Goal: Complete Application Form: Complete application form

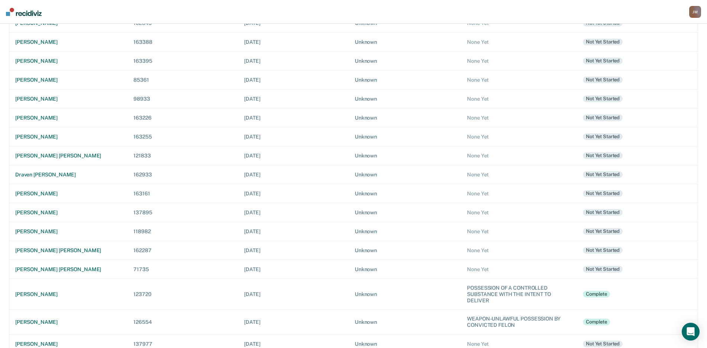
scroll to position [159, 0]
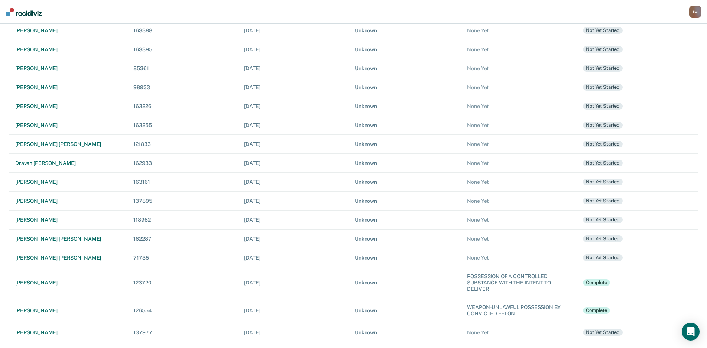
click at [50, 327] on td "[PERSON_NAME]" at bounding box center [68, 332] width 119 height 19
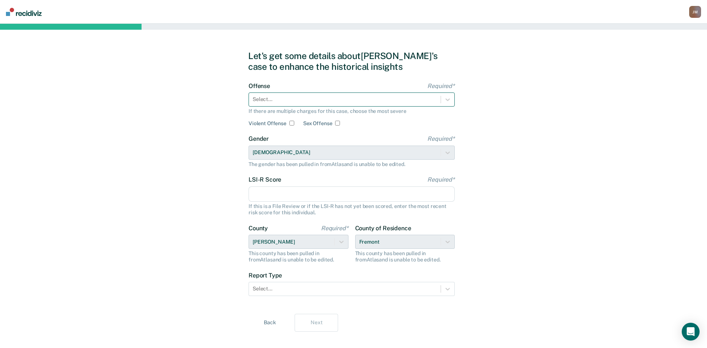
click at [337, 101] on div at bounding box center [345, 100] width 184 height 8
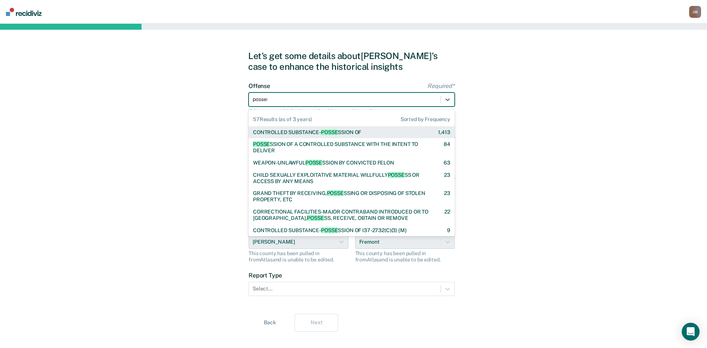
type input "possess"
click at [348, 130] on div "CONTROLLED SUBSTANCE- POSSESS ION OF" at bounding box center [307, 132] width 108 height 6
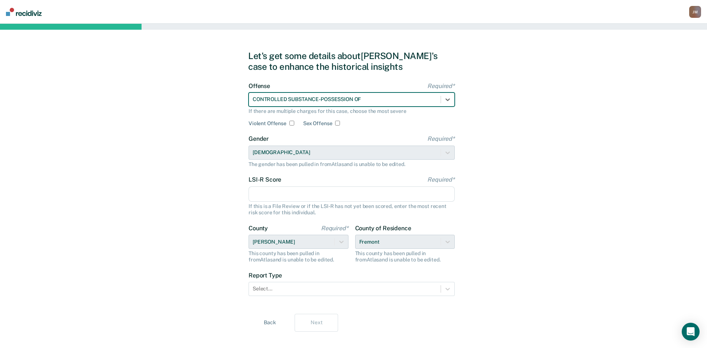
scroll to position [10, 0]
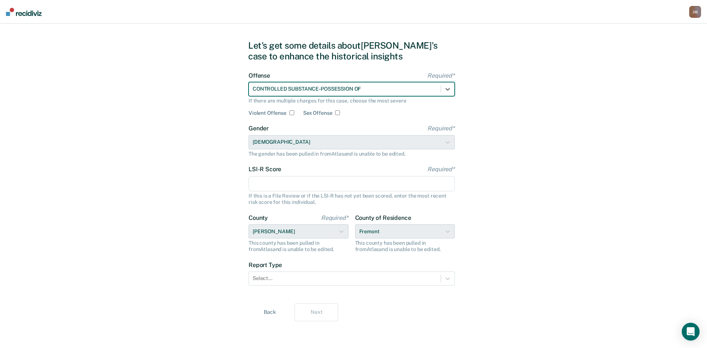
click at [302, 184] on input "LSI-R Score Required*" at bounding box center [352, 184] width 206 height 16
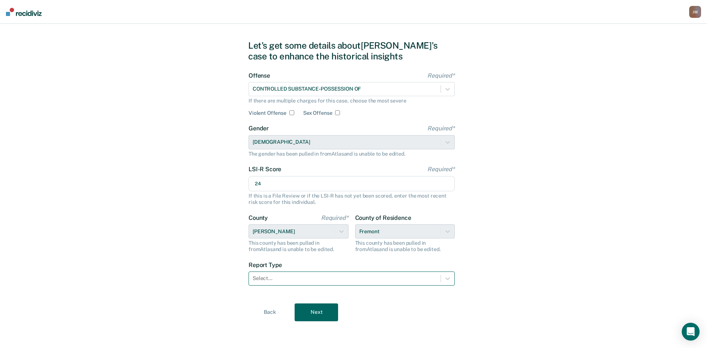
type input "24"
click at [370, 274] on div "Select..." at bounding box center [345, 278] width 192 height 11
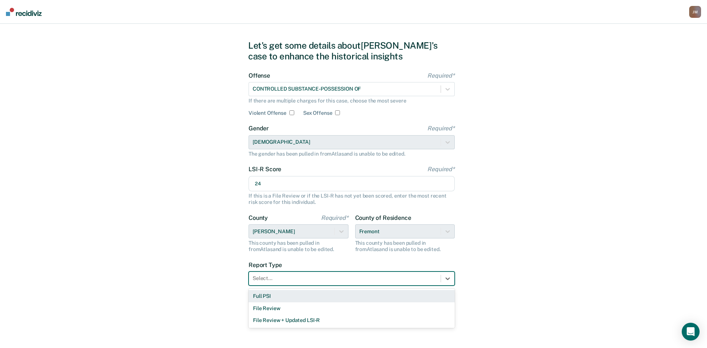
click at [300, 294] on div "Full PSI" at bounding box center [352, 296] width 206 height 12
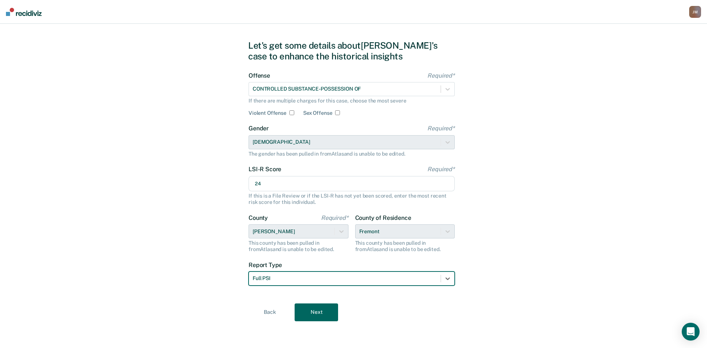
click at [317, 307] on button "Next" at bounding box center [316, 313] width 43 height 18
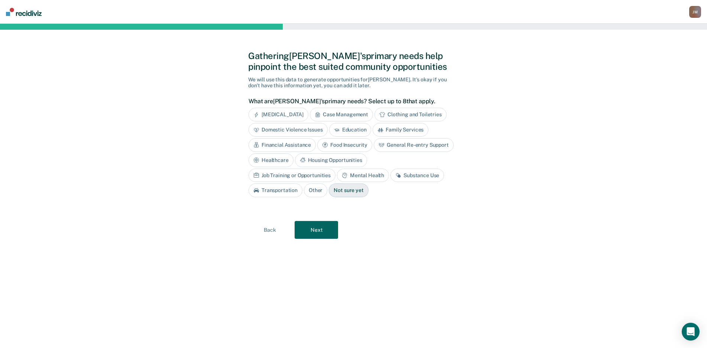
scroll to position [0, 0]
click at [316, 233] on button "Next" at bounding box center [319, 230] width 43 height 18
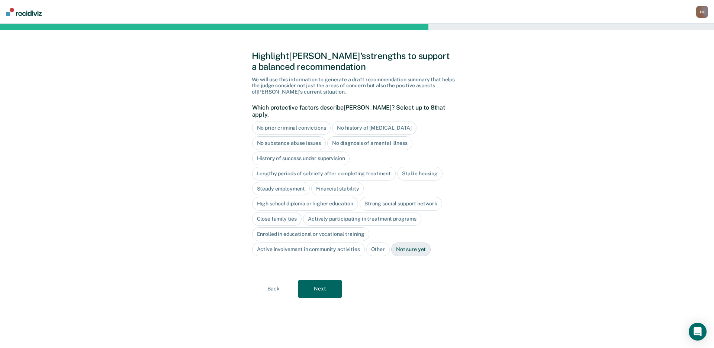
click at [322, 280] on button "Next" at bounding box center [319, 289] width 43 height 18
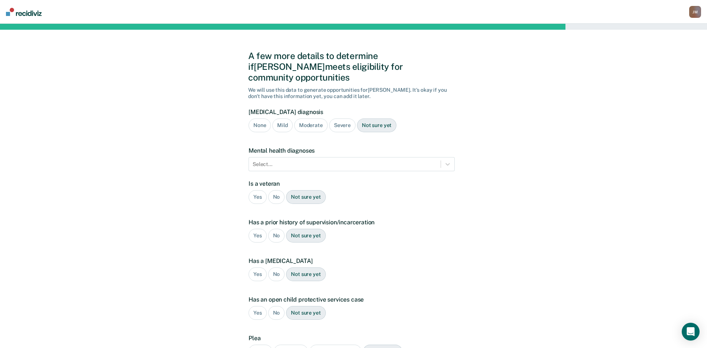
drag, startPoint x: 339, startPoint y: 114, endPoint x: 339, endPoint y: 124, distance: 9.3
click at [339, 119] on div "Severe" at bounding box center [342, 126] width 26 height 14
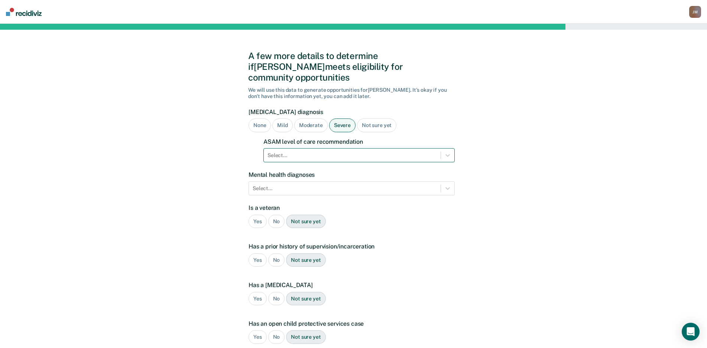
click at [339, 152] on div at bounding box center [352, 156] width 169 height 8
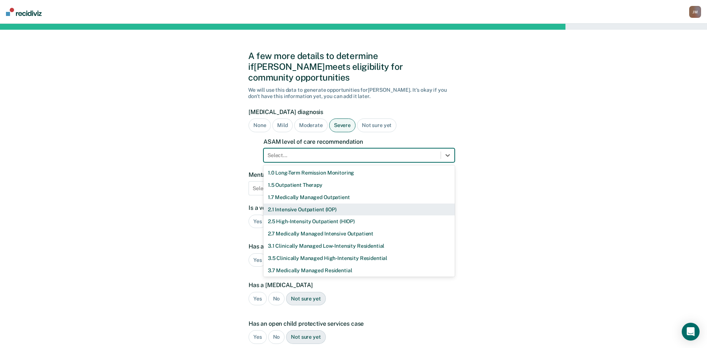
click at [304, 204] on div "2.1 Intensive Outpatient (IOP)" at bounding box center [359, 210] width 191 height 12
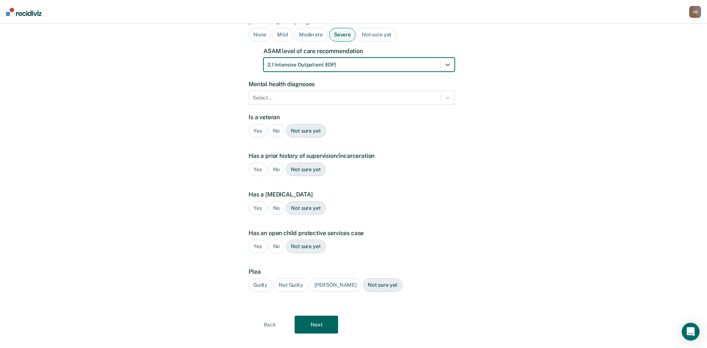
scroll to position [92, 0]
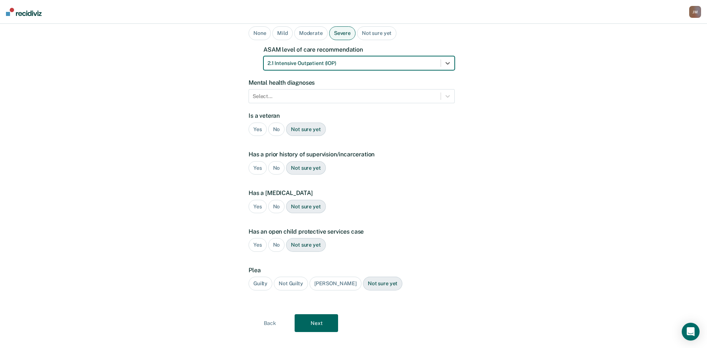
click at [311, 314] on button "Next" at bounding box center [316, 323] width 43 height 18
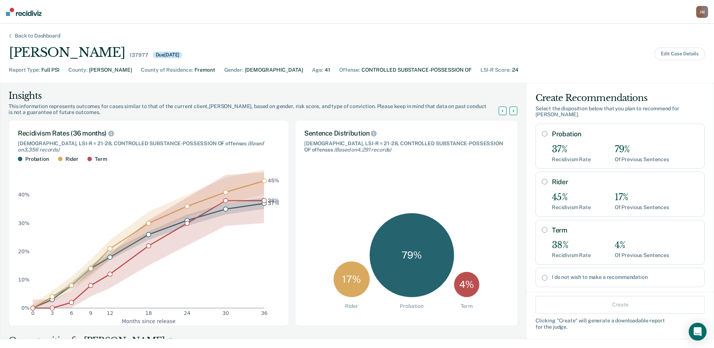
click at [577, 130] on label "Probation" at bounding box center [625, 134] width 146 height 8
click at [547, 131] on input "Probation" at bounding box center [545, 134] width 6 height 6
radio input "true"
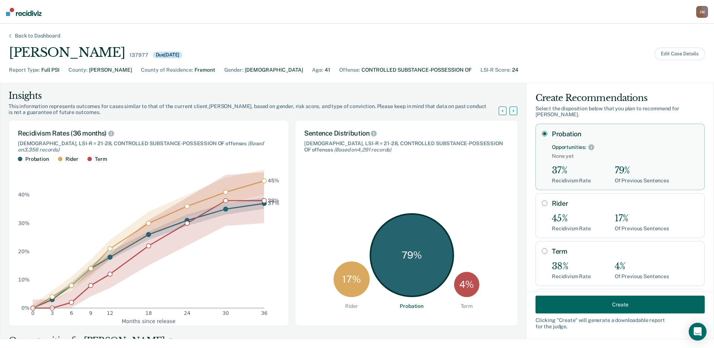
click at [611, 306] on button "Create" at bounding box center [619, 305] width 169 height 18
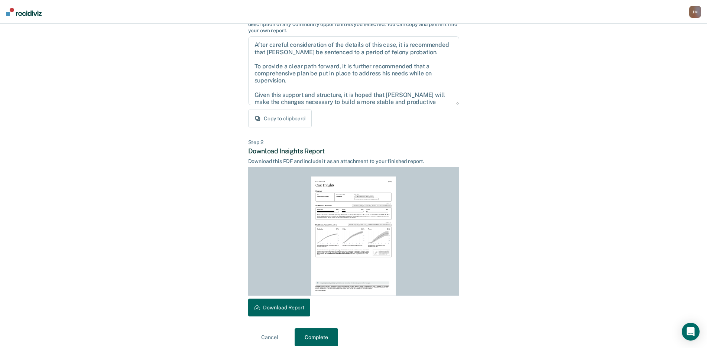
scroll to position [75, 0]
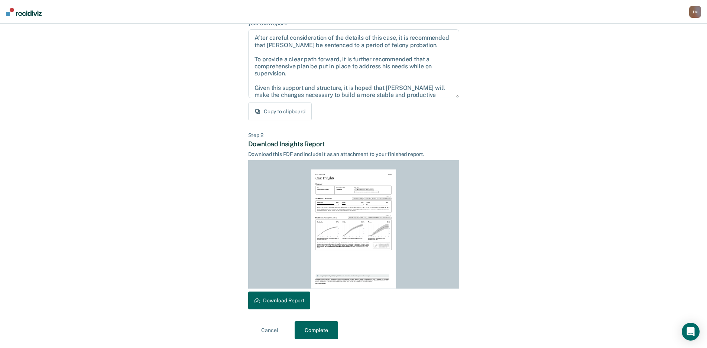
click at [284, 298] on button "Download Report" at bounding box center [279, 301] width 62 height 18
click at [313, 327] on button "Complete" at bounding box center [316, 331] width 43 height 18
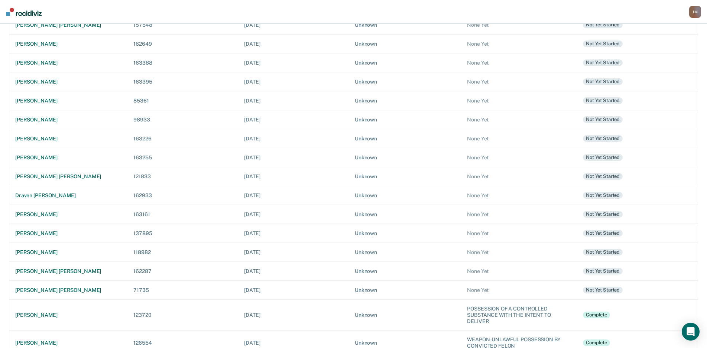
scroll to position [165, 0]
